Goal: Task Accomplishment & Management: Use online tool/utility

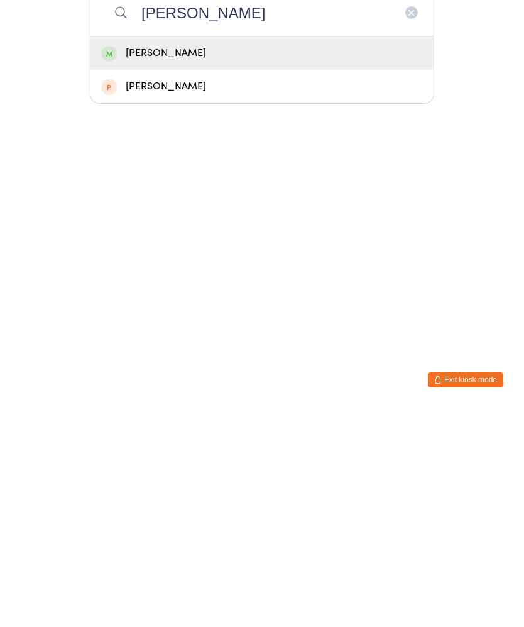
type input "[PERSON_NAME]"
click at [227, 263] on div "[PERSON_NAME]" at bounding box center [262, 271] width 322 height 17
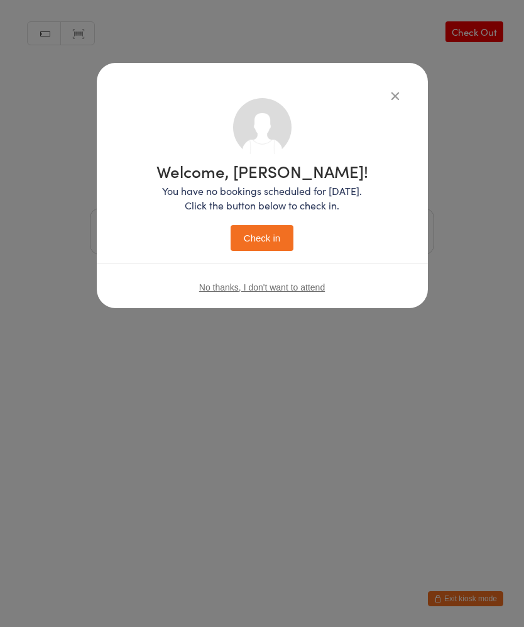
click at [258, 234] on button "Check in" at bounding box center [262, 238] width 63 height 26
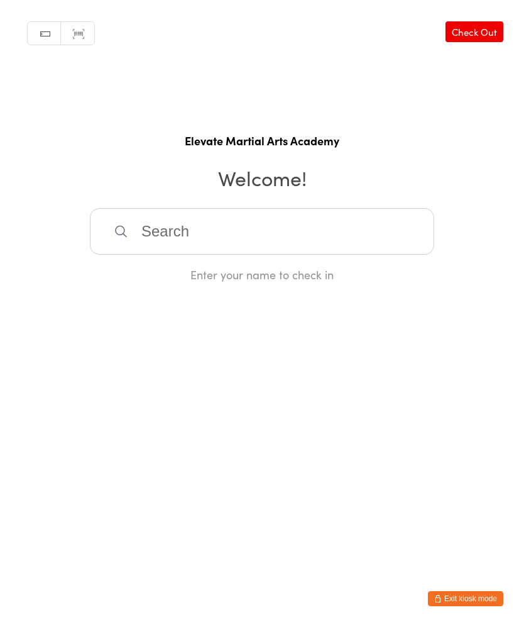
click at [194, 230] on input "search" at bounding box center [262, 231] width 344 height 47
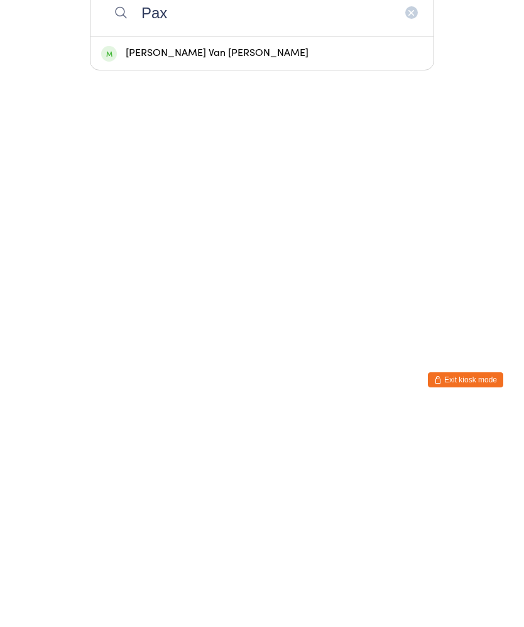
type input "Pax"
click at [192, 263] on div "[PERSON_NAME] Van [PERSON_NAME]" at bounding box center [262, 271] width 322 height 17
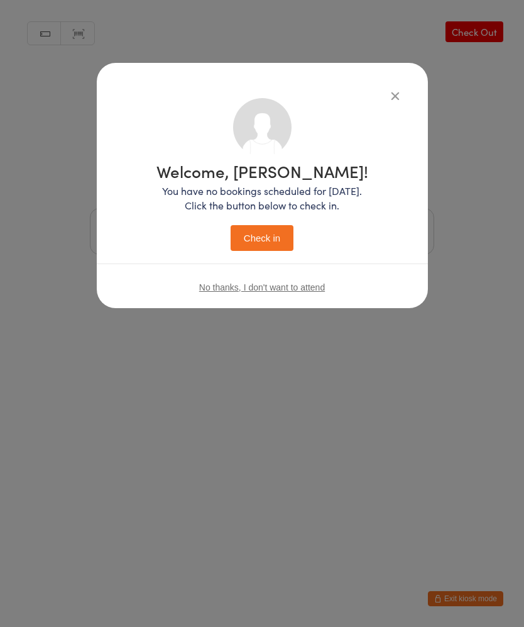
click at [264, 227] on button "Check in" at bounding box center [262, 238] width 63 height 26
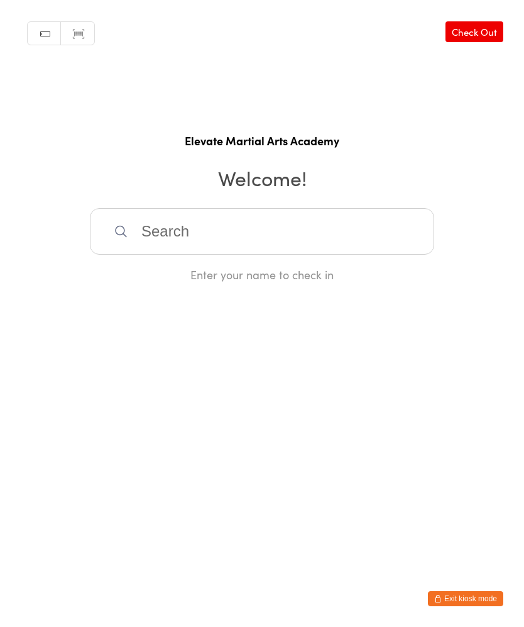
click at [214, 227] on input "search" at bounding box center [262, 231] width 344 height 47
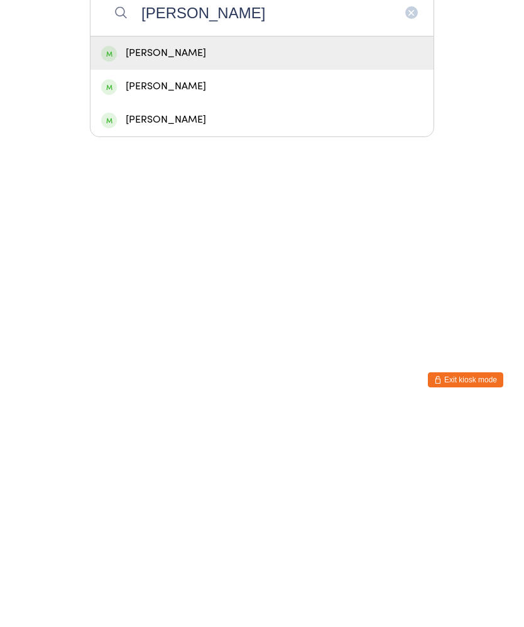
type input "[PERSON_NAME]"
click at [246, 263] on div "[PERSON_NAME]" at bounding box center [262, 271] width 322 height 17
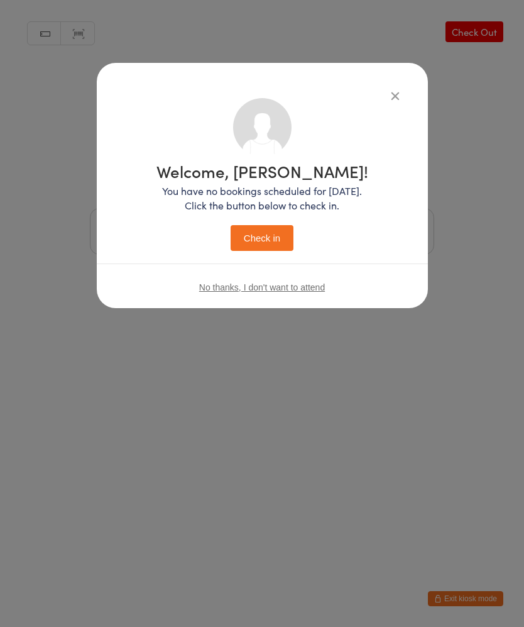
click at [263, 234] on button "Check in" at bounding box center [262, 238] width 63 height 26
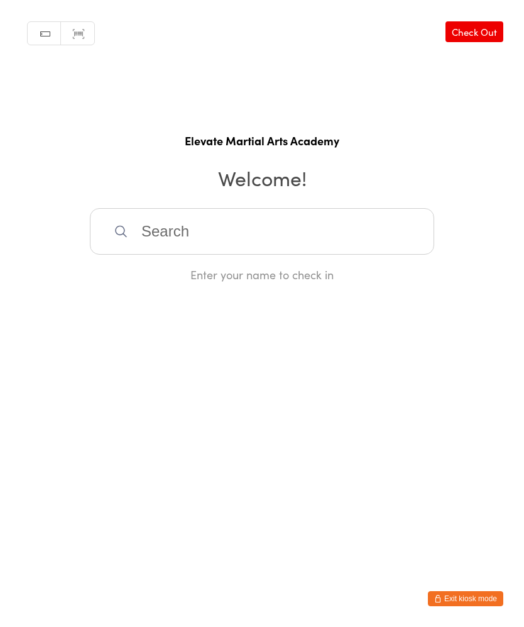
click at [337, 241] on input "search" at bounding box center [262, 231] width 344 height 47
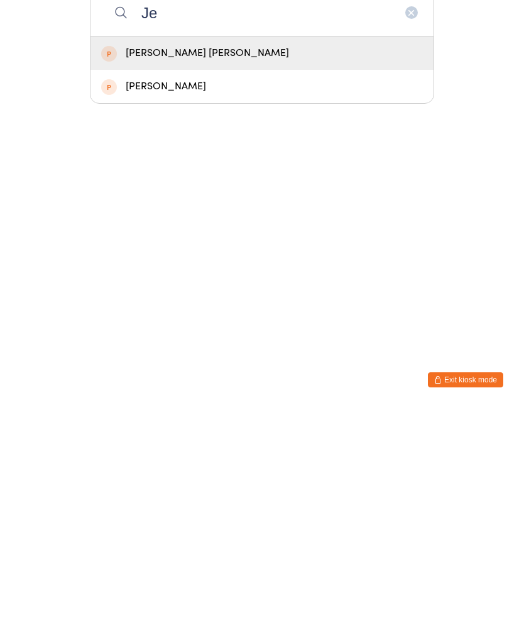
type input "J"
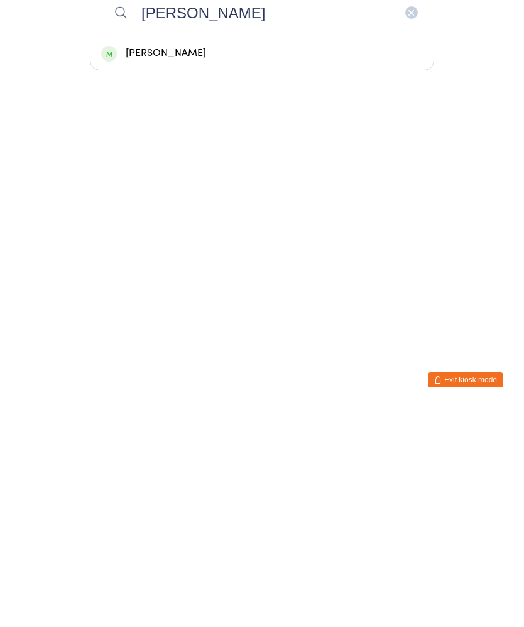
type input "[PERSON_NAME]"
click at [183, 263] on div "[PERSON_NAME]" at bounding box center [262, 271] width 322 height 17
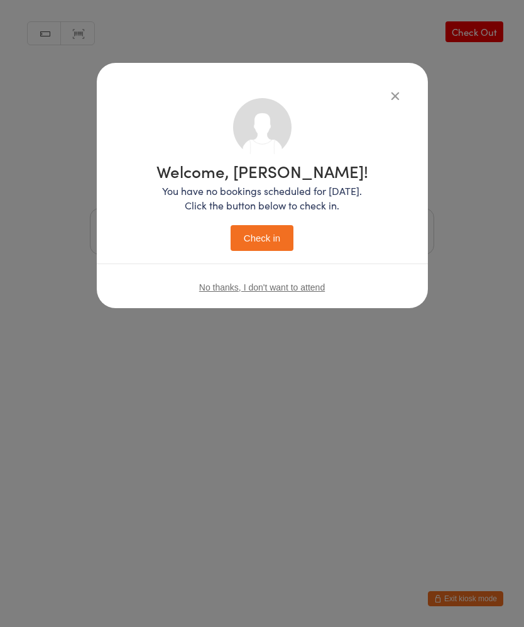
click at [269, 237] on button "Check in" at bounding box center [262, 238] width 63 height 26
